Goal: Task Accomplishment & Management: Use online tool/utility

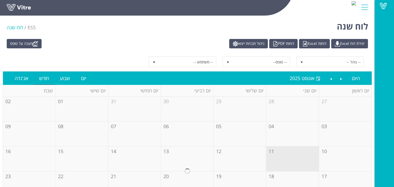
scroll to position [61, 0]
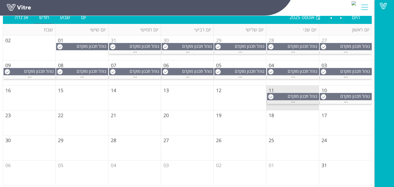
click at [292, 101] on span "..." at bounding box center [294, 101] width 4 height 6
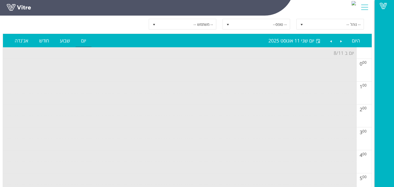
scroll to position [0, 0]
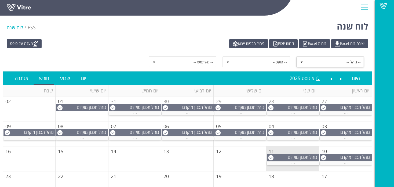
click at [338, 59] on span "-- נוהל --" at bounding box center [336, 62] width 58 height 10
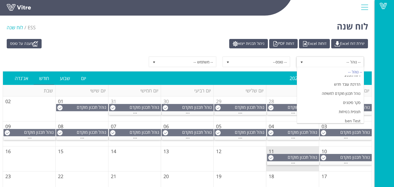
scroll to position [26, 0]
click at [333, 98] on li "סקר סיכונים" at bounding box center [330, 100] width 67 height 9
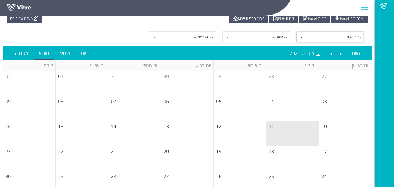
scroll to position [0, 0]
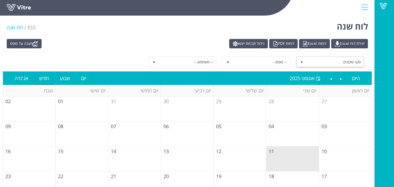
click at [338, 60] on span "סקר סיכונים" at bounding box center [336, 62] width 58 height 10
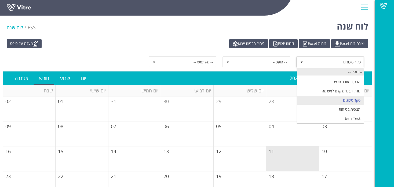
click at [337, 70] on div "-- נוהל --" at bounding box center [330, 71] width 67 height 7
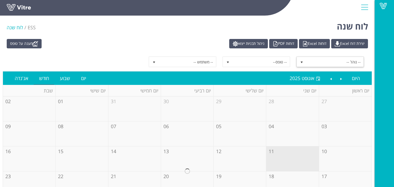
click at [333, 62] on span "-- נוהל --" at bounding box center [336, 62] width 58 height 10
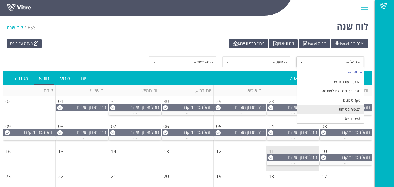
click at [339, 106] on li "תצפית בטיחות" at bounding box center [330, 109] width 67 height 9
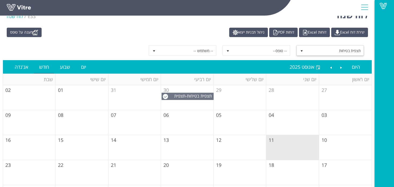
scroll to position [36, 0]
